Goal: Information Seeking & Learning: Find specific page/section

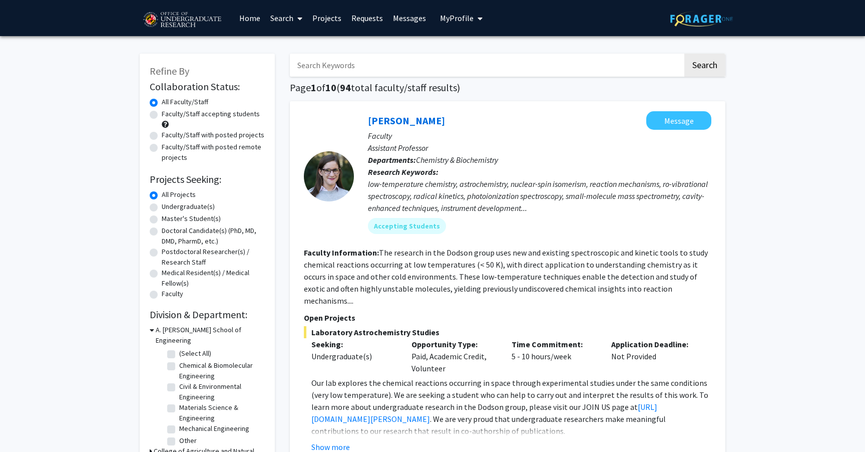
click at [285, 20] on link "Search" at bounding box center [286, 18] width 42 height 35
click at [292, 61] on span "Students" at bounding box center [295, 66] width 61 height 20
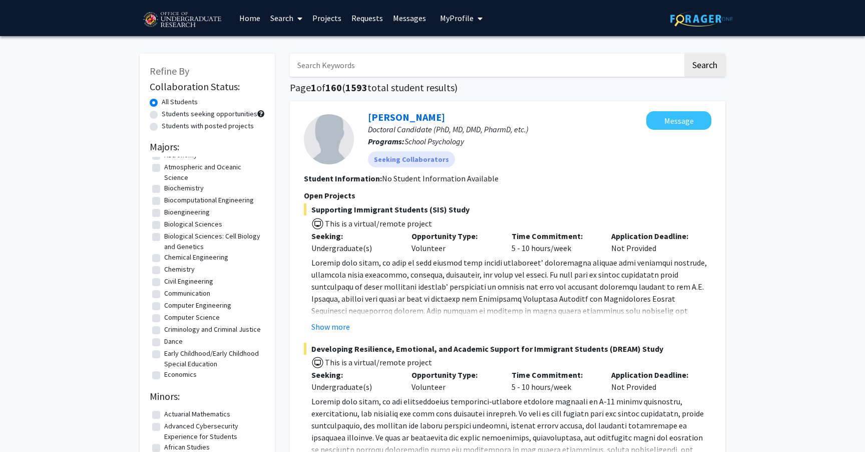
scroll to position [157, 0]
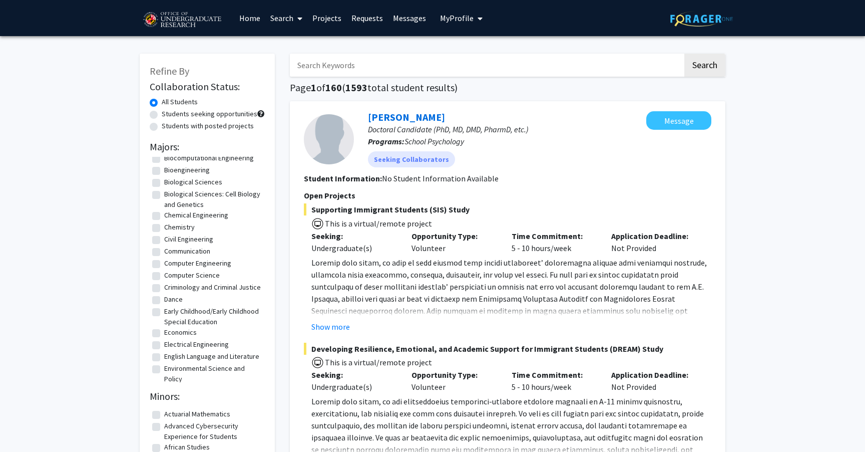
click at [205, 277] on label "Computer Science" at bounding box center [192, 275] width 56 height 11
click at [171, 276] on input "Computer Science" at bounding box center [167, 273] width 7 height 7
checkbox input "true"
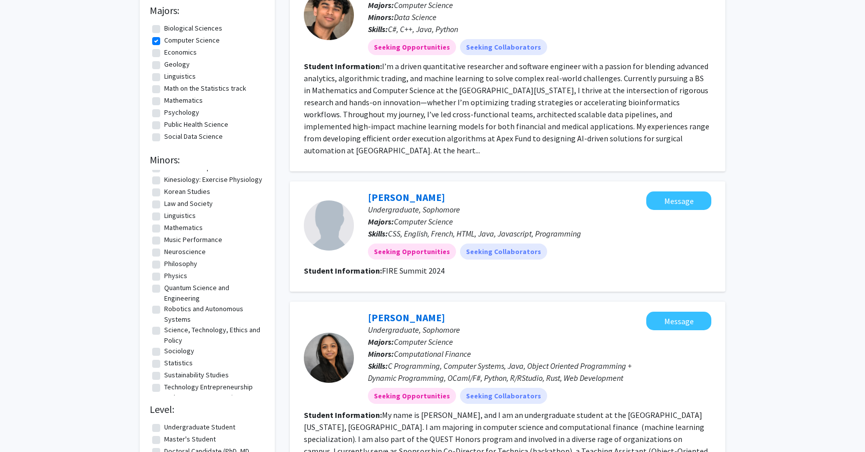
scroll to position [161, 0]
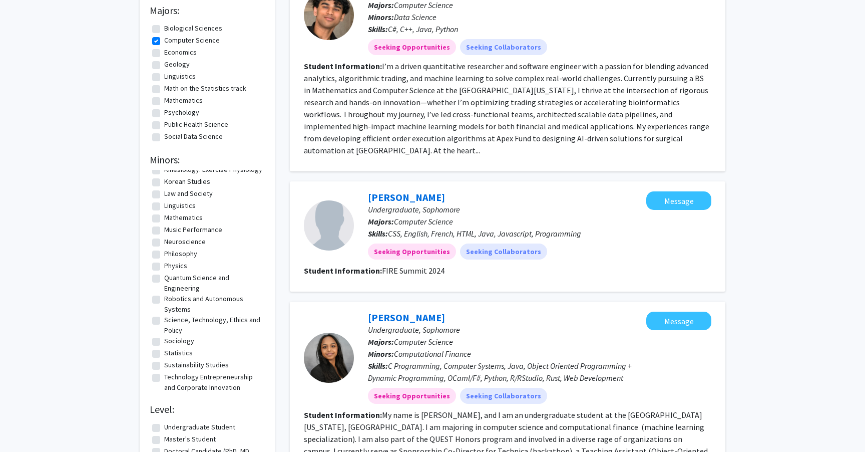
click at [202, 302] on label "Robotics and Autonomous Systems" at bounding box center [213, 303] width 98 height 21
click at [171, 300] on input "Robotics and Autonomous Systems" at bounding box center [167, 296] width 7 height 7
checkbox input "true"
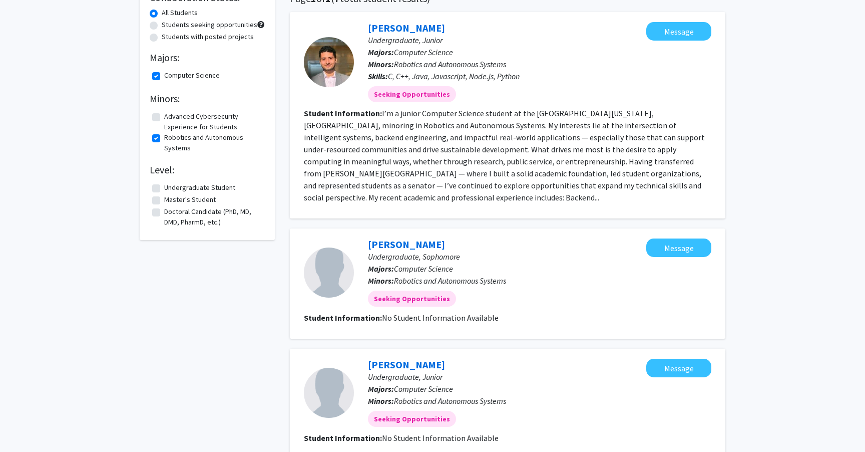
scroll to position [109, 0]
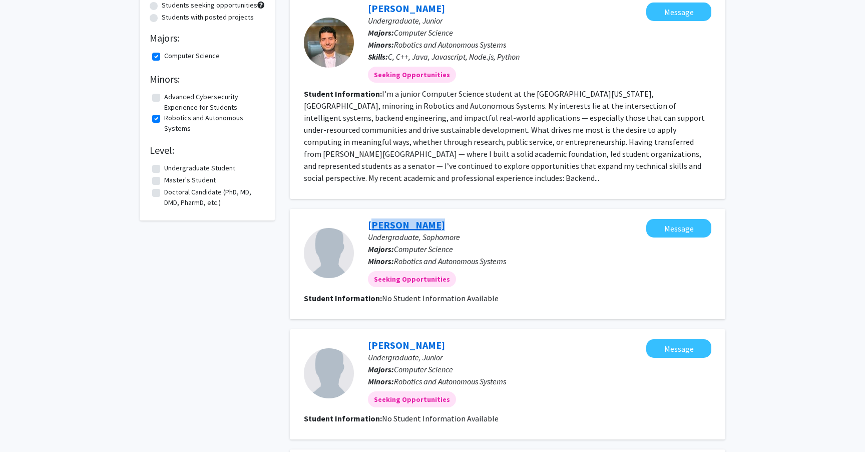
drag, startPoint x: 429, startPoint y: 213, endPoint x: 369, endPoint y: 213, distance: 60.1
click at [369, 219] on div "[PERSON_NAME] Undergraduate, Sophomore Majors: Computer Science Minors: Robotic…" at bounding box center [500, 253] width 292 height 68
copy link "[PERSON_NAME]"
